Goal: Task Accomplishment & Management: Complete application form

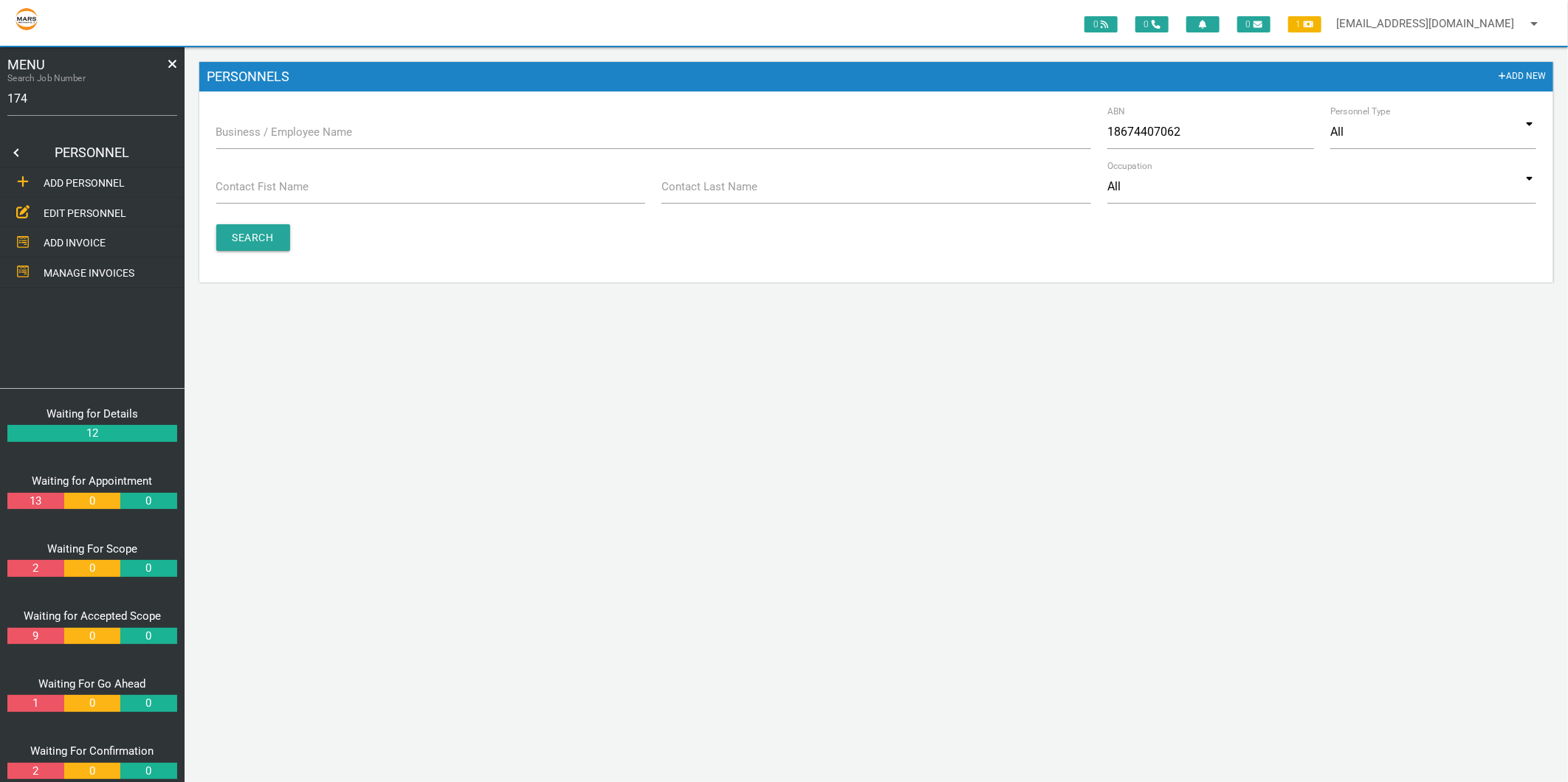
type input "1749"
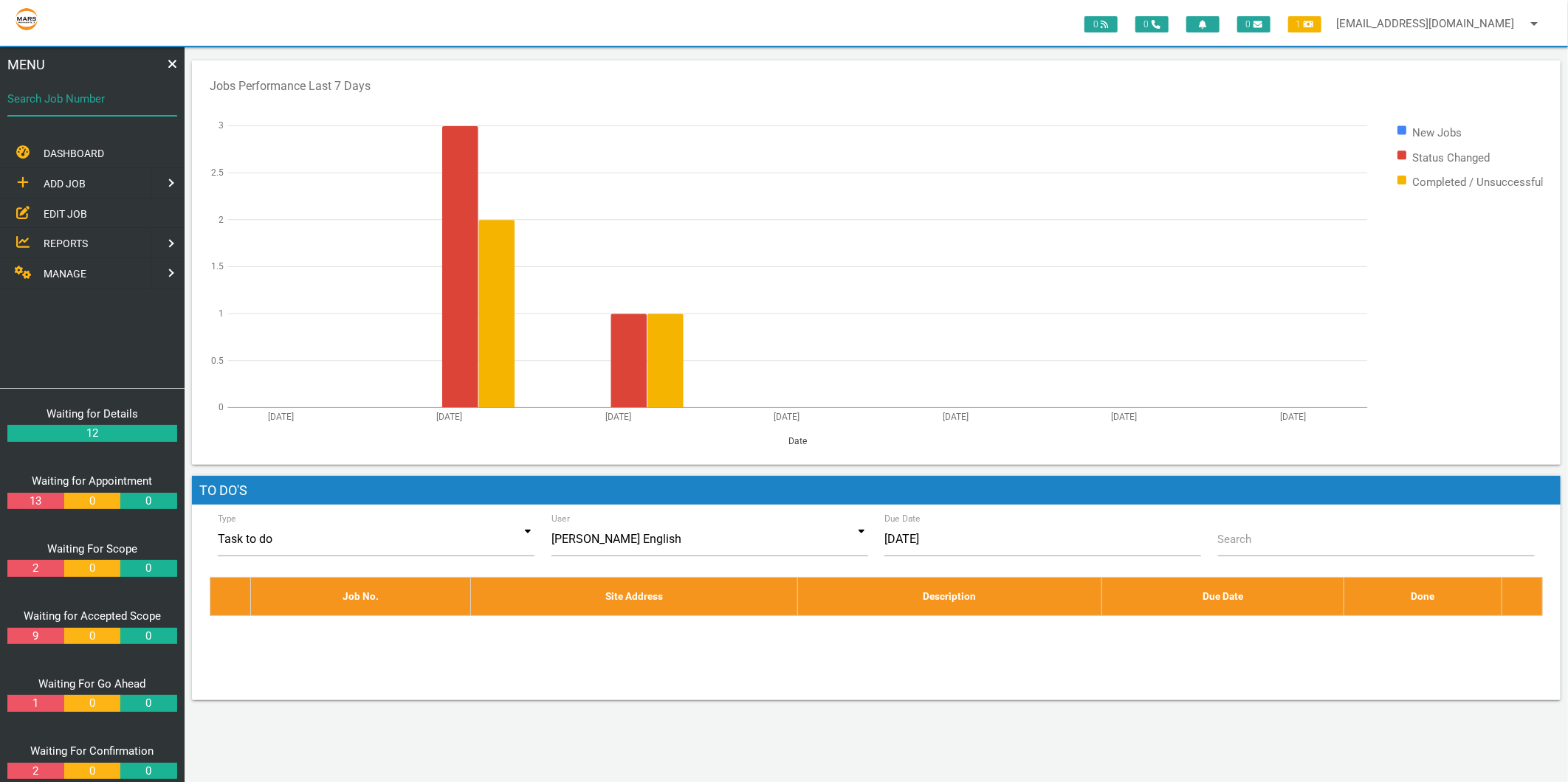
click at [74, 86] on div "Search Job Number" at bounding box center [92, 102] width 170 height 40
type input "1749"
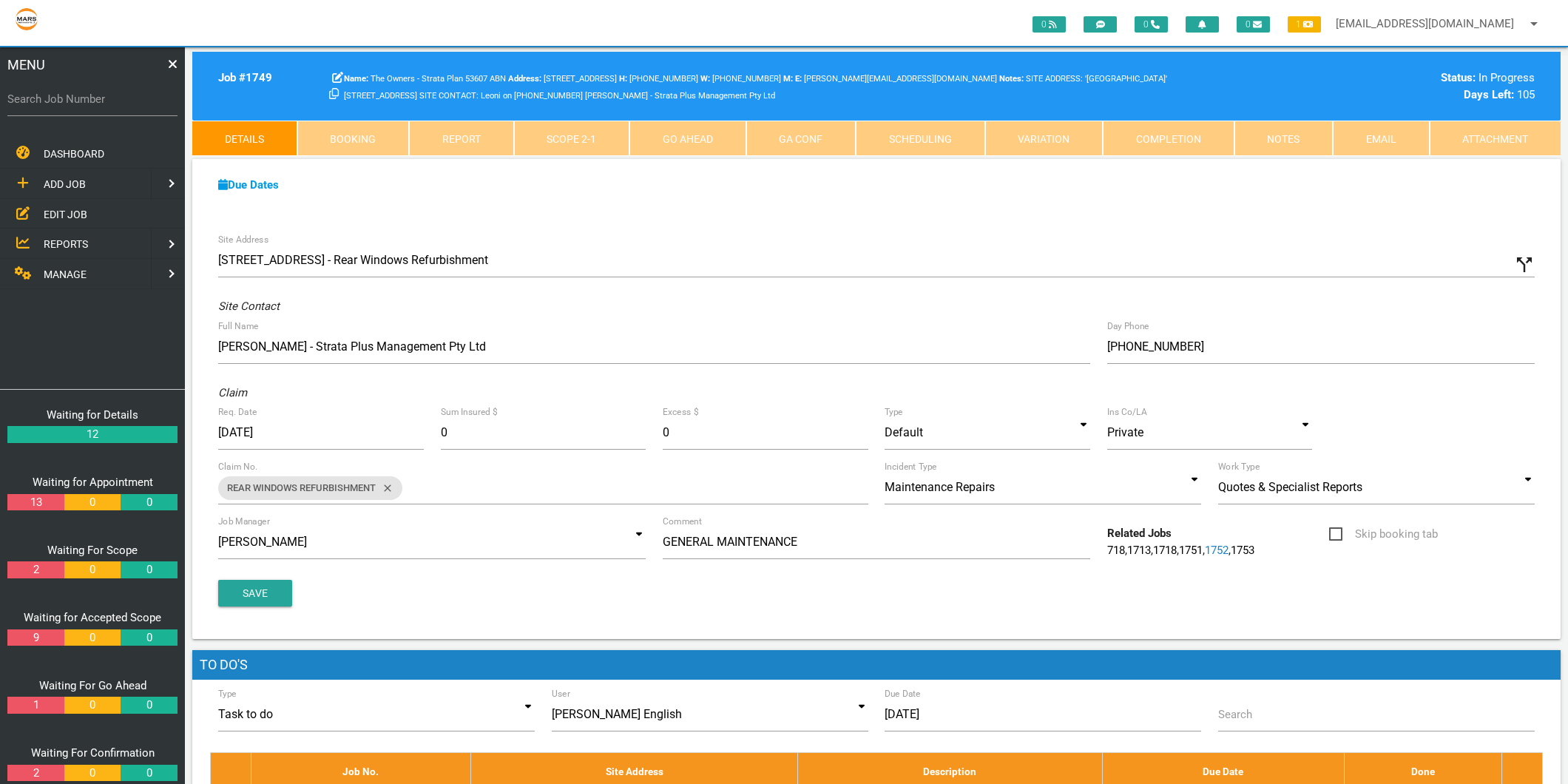
click at [69, 91] on label "Search Job Number" at bounding box center [92, 99] width 170 height 17
click at [69, 91] on input "Search Job Number" at bounding box center [92, 99] width 170 height 34
type input "1671"
click at [77, 270] on span "MANAGE" at bounding box center [65, 274] width 43 height 12
click at [85, 185] on span "PERSONNEL" at bounding box center [73, 183] width 59 height 12
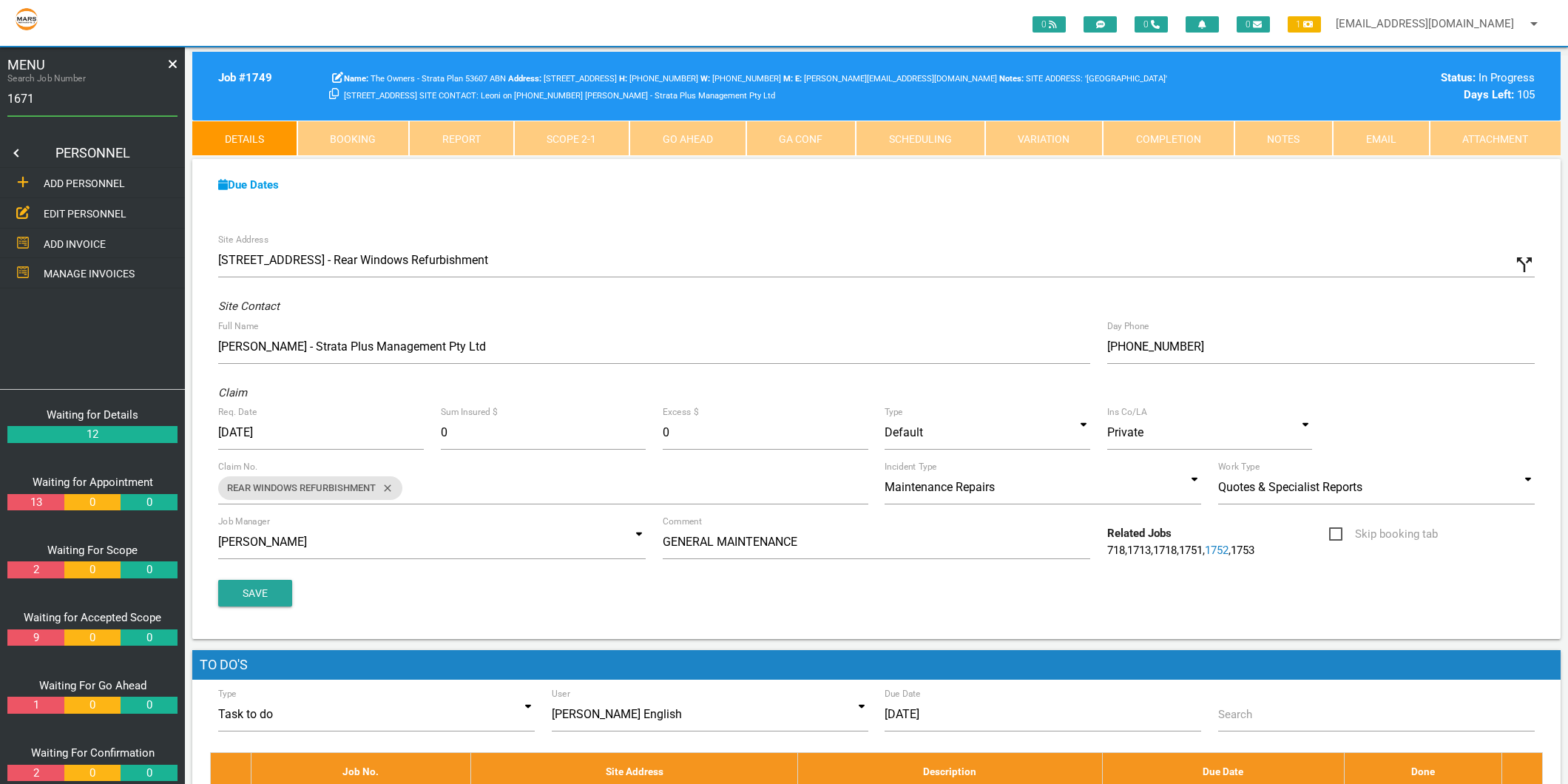
click at [85, 208] on span "EDIT PERSONNEL" at bounding box center [85, 213] width 83 height 12
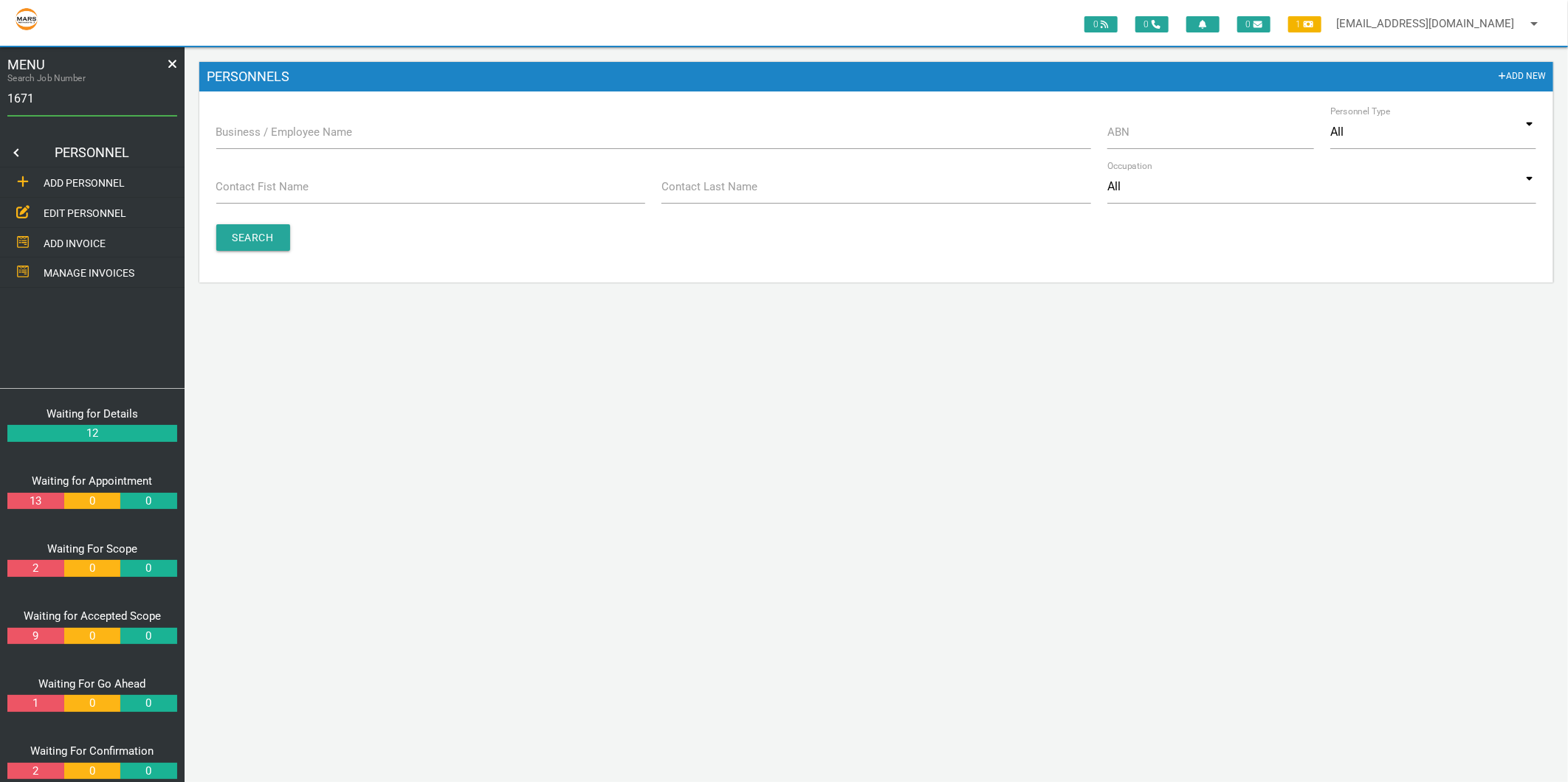
click at [283, 127] on label "Business / Employee Name" at bounding box center [284, 132] width 136 height 17
click at [283, 127] on input "Business / Employee Name" at bounding box center [653, 132] width 875 height 34
type input "fairview"
click at [262, 231] on input "Search" at bounding box center [253, 237] width 74 height 27
click at [249, 136] on input "fairview" at bounding box center [653, 132] width 875 height 34
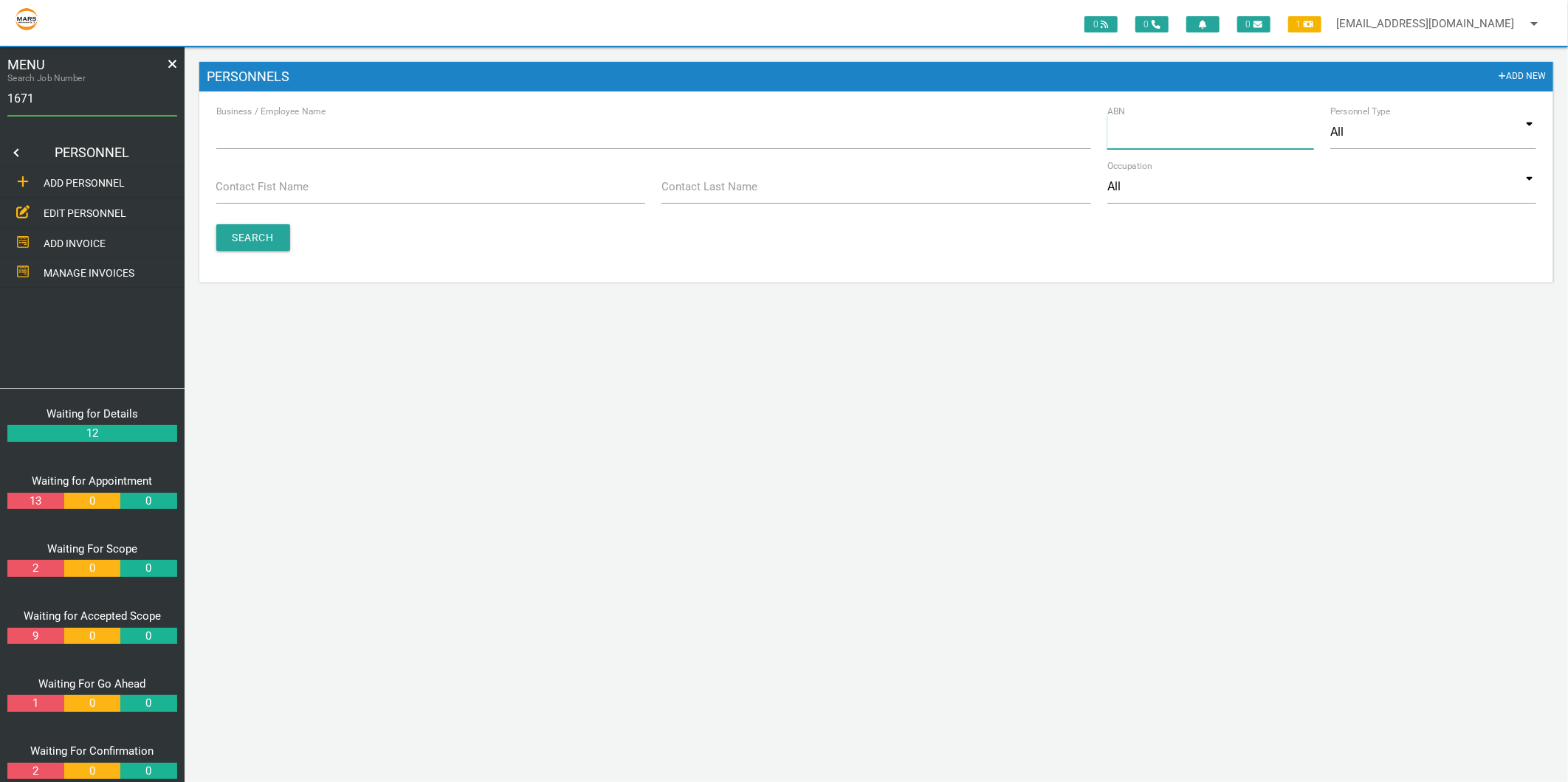
click at [1154, 130] on input "ABN" at bounding box center [1211, 132] width 206 height 34
paste input "19628013927"
type input "19628013927"
click at [282, 231] on input "Search" at bounding box center [253, 237] width 74 height 27
click at [262, 235] on input "Search" at bounding box center [253, 237] width 74 height 27
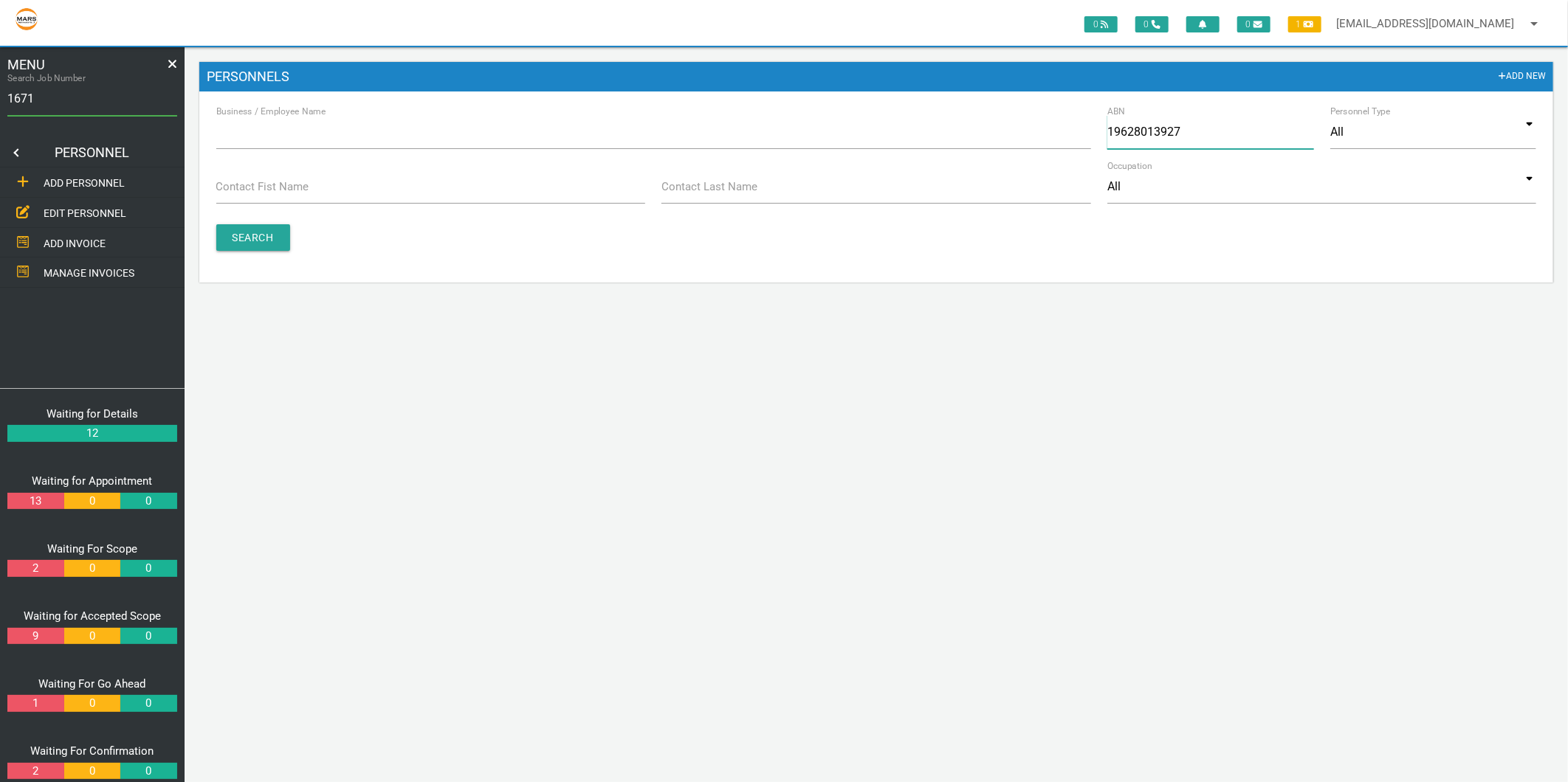
click at [1187, 131] on input "19628013927" at bounding box center [1211, 132] width 206 height 34
click at [68, 177] on span "ADD PERSONNEL" at bounding box center [84, 183] width 81 height 12
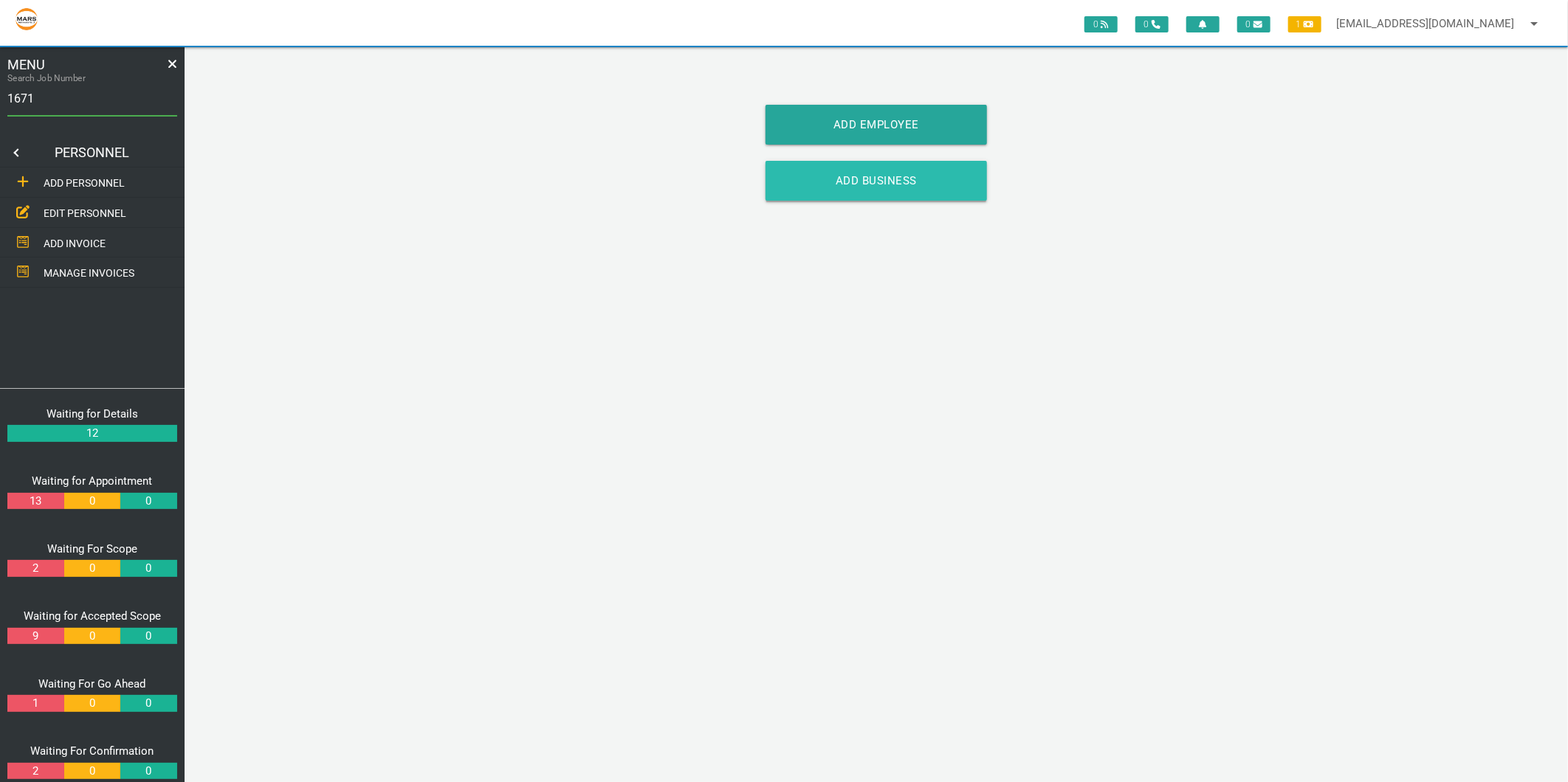
click at [889, 183] on link "Add Business" at bounding box center [876, 180] width 222 height 40
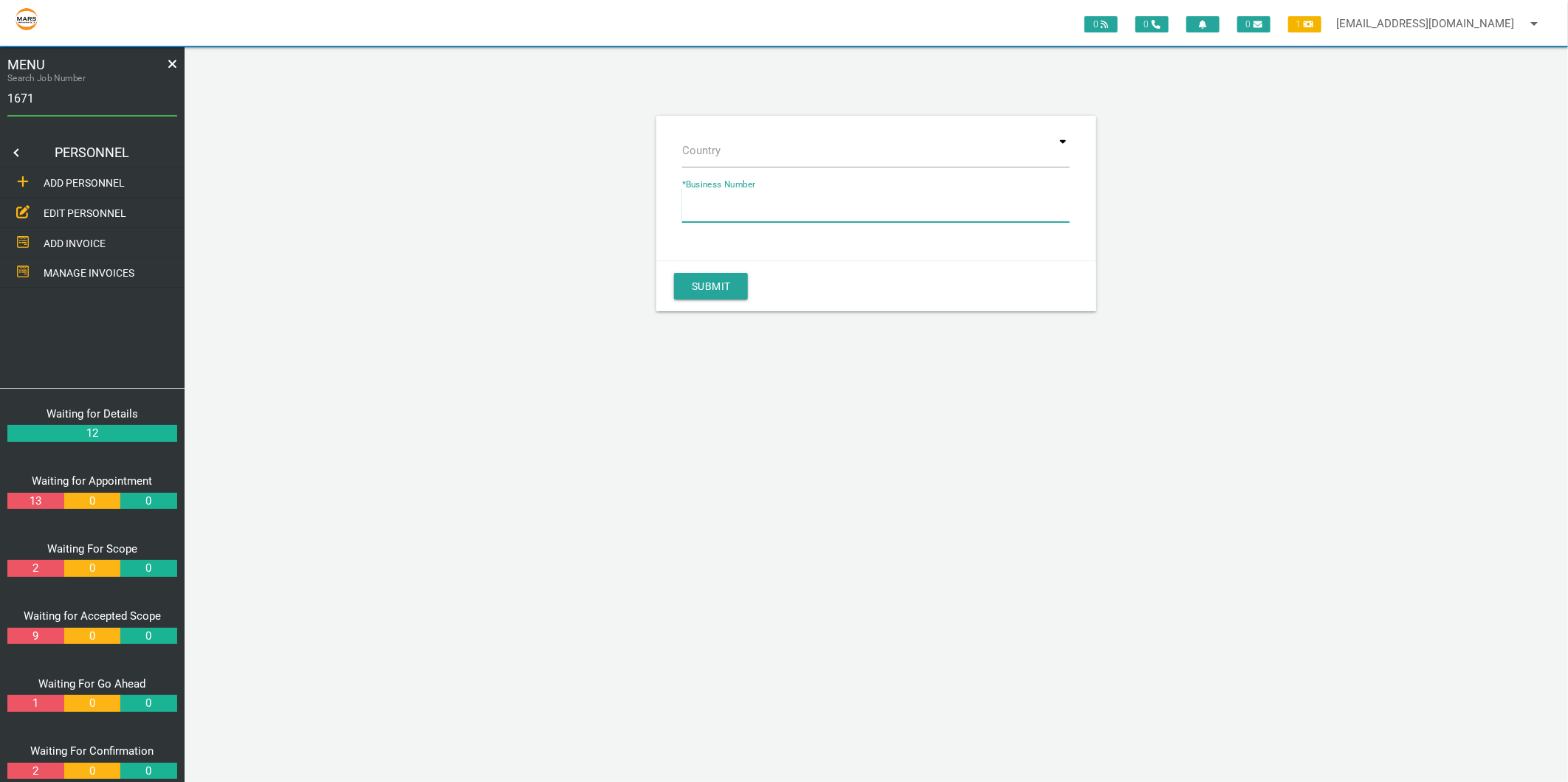
click at [799, 201] on input "* Business Number" at bounding box center [876, 205] width 388 height 34
click at [97, 210] on span "EDIT PERSONNEL" at bounding box center [85, 213] width 83 height 12
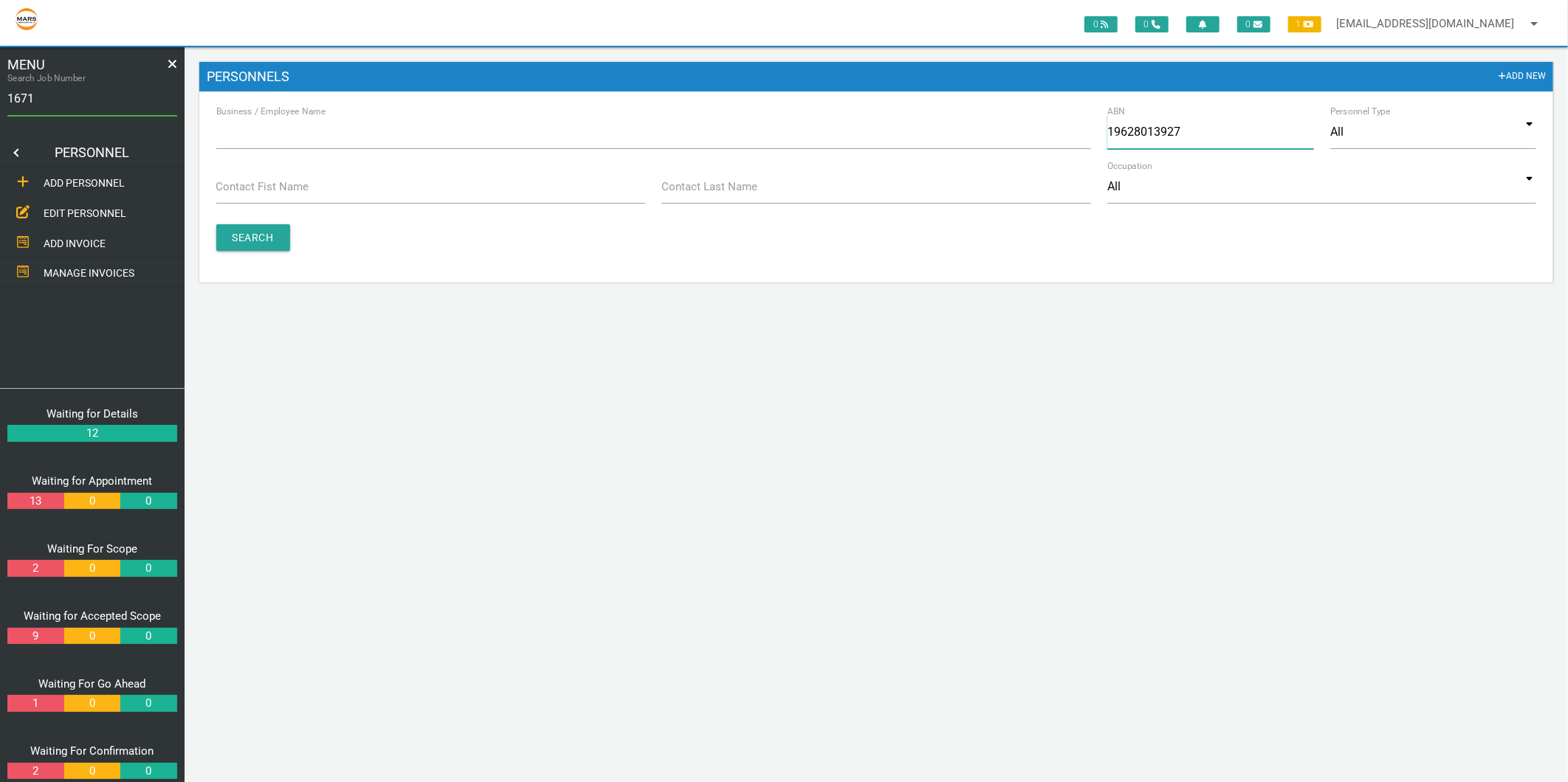
click at [1127, 126] on input "19628013927" at bounding box center [1211, 132] width 206 height 34
click at [60, 178] on span "ADD PERSONNEL" at bounding box center [84, 183] width 81 height 12
